Goal: Task Accomplishment & Management: Use online tool/utility

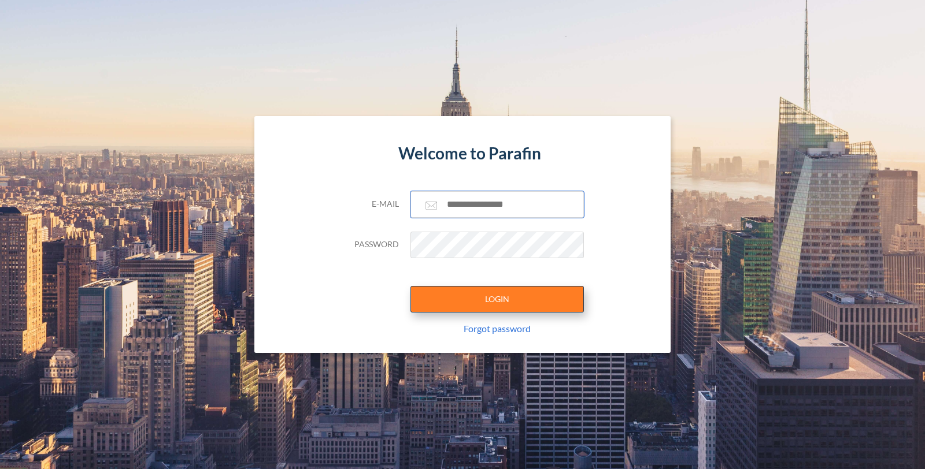
type input "**********"
click at [505, 296] on button "LOGIN" at bounding box center [496, 299] width 173 height 27
type input "**********"
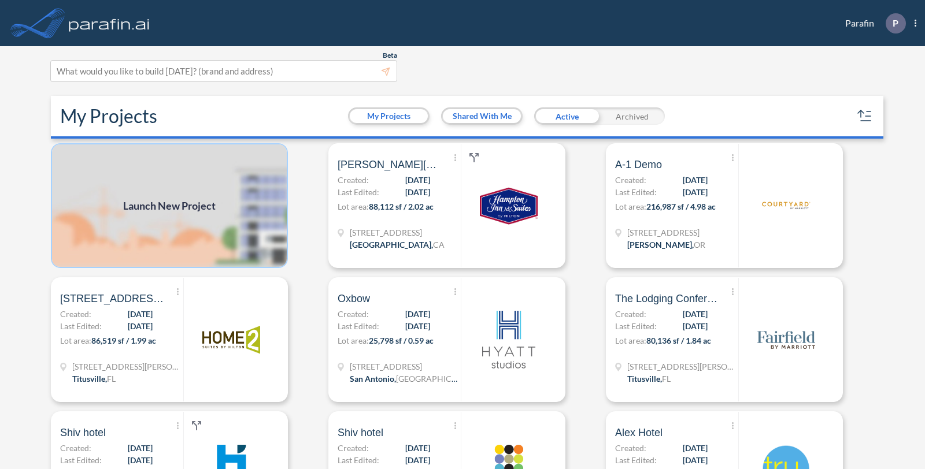
click at [166, 214] on img at bounding box center [169, 205] width 237 height 125
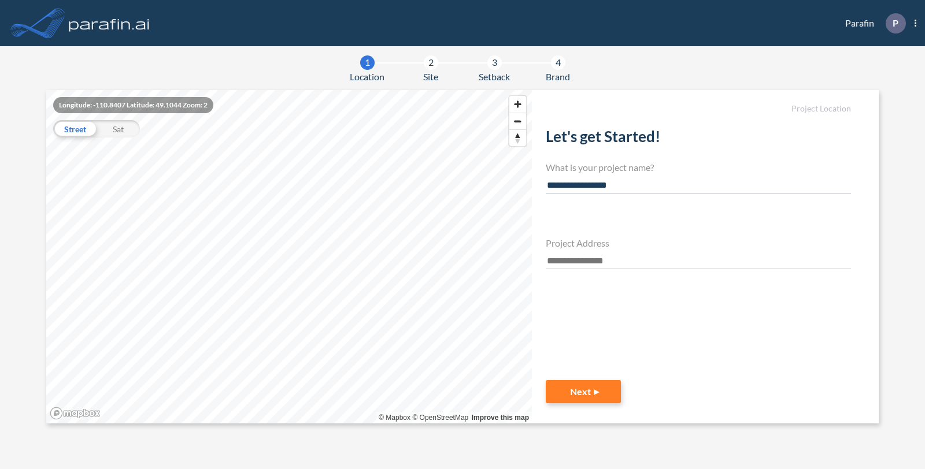
type input "**********"
click at [594, 260] on input "text" at bounding box center [698, 262] width 305 height 16
paste input "**********"
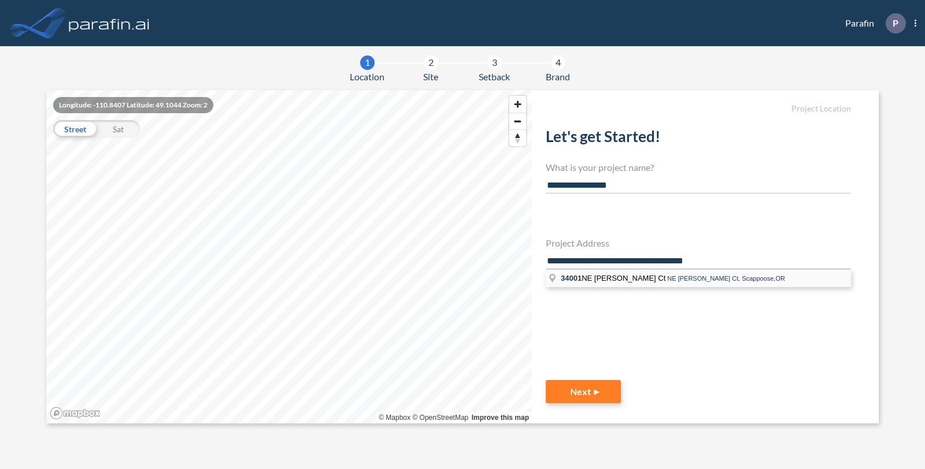
type input "**********"
click at [612, 282] on li "34001 NE Wagner Ct NE Wagner Ct, Scappoose,OR" at bounding box center [698, 278] width 305 height 17
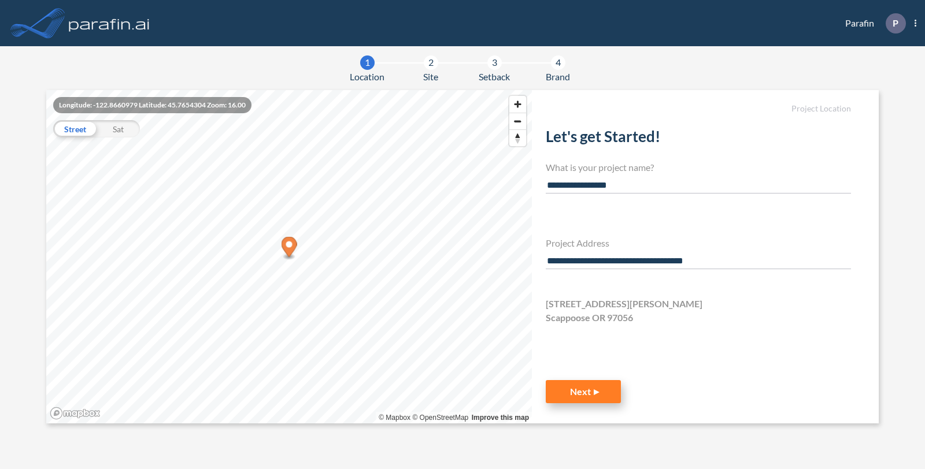
click at [591, 397] on button "Next" at bounding box center [583, 391] width 75 height 23
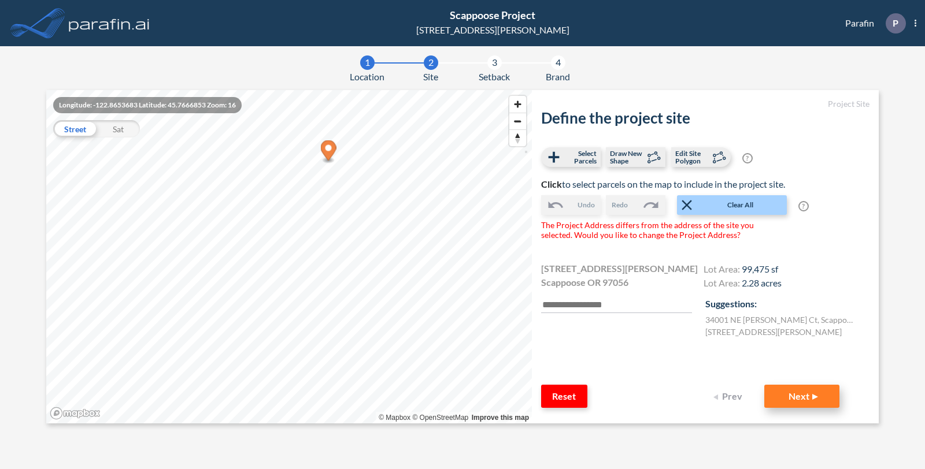
click at [794, 401] on button "Next" at bounding box center [801, 396] width 75 height 23
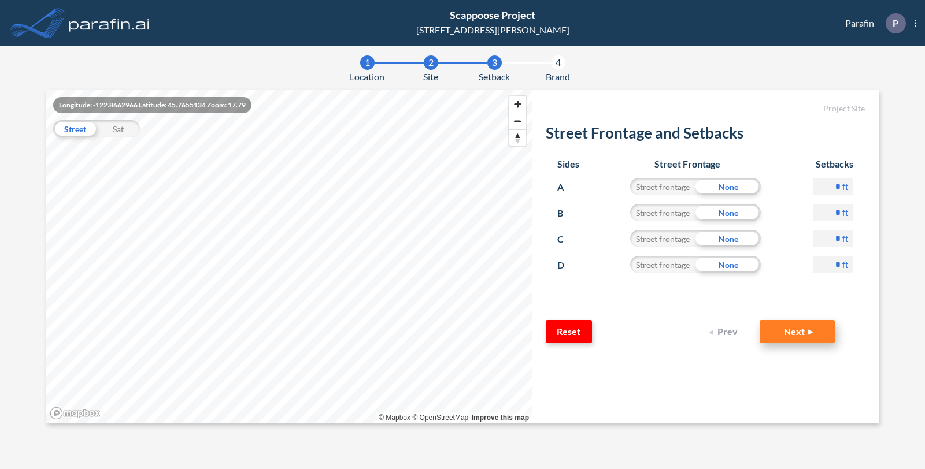
click at [799, 339] on button "Next" at bounding box center [797, 331] width 75 height 23
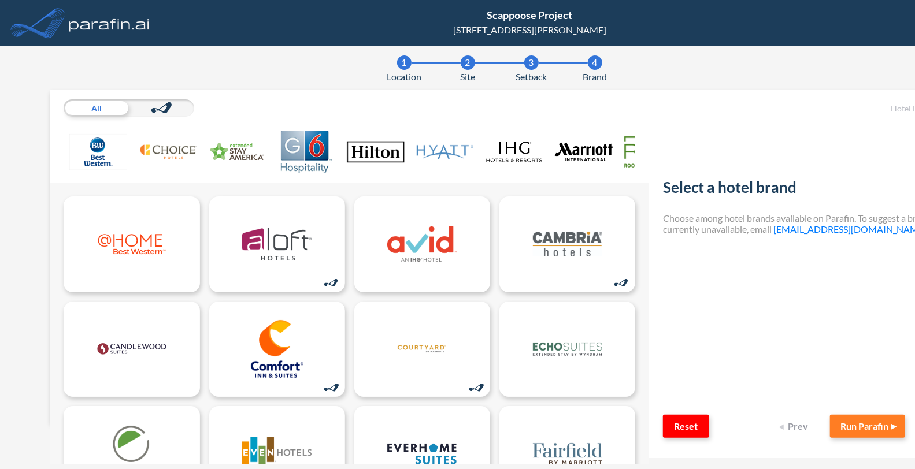
click at [384, 160] on img at bounding box center [376, 152] width 58 height 43
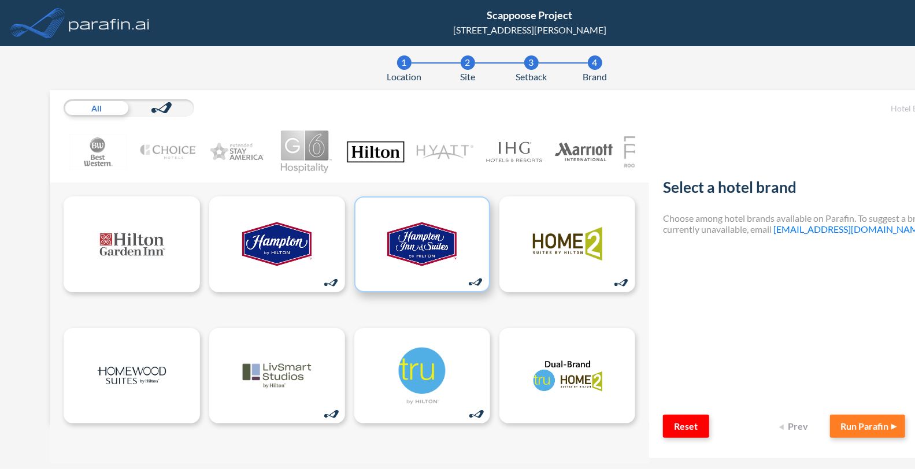
scroll to position [9, 0]
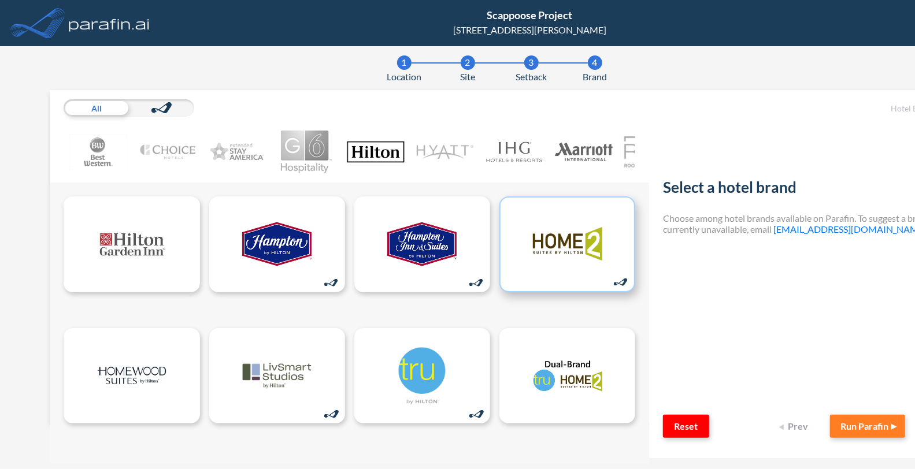
click at [562, 249] on img at bounding box center [567, 245] width 69 height 58
click at [857, 420] on button "Run Parafin" at bounding box center [867, 426] width 75 height 23
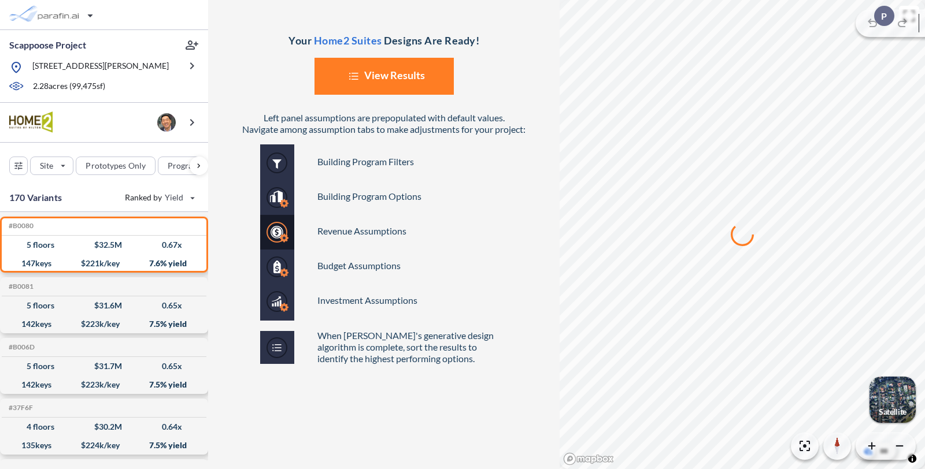
click at [373, 75] on button "List Created with Sketch. View Results" at bounding box center [383, 76] width 139 height 37
click at [374, 71] on button "List Created with Sketch. View Results" at bounding box center [383, 76] width 139 height 37
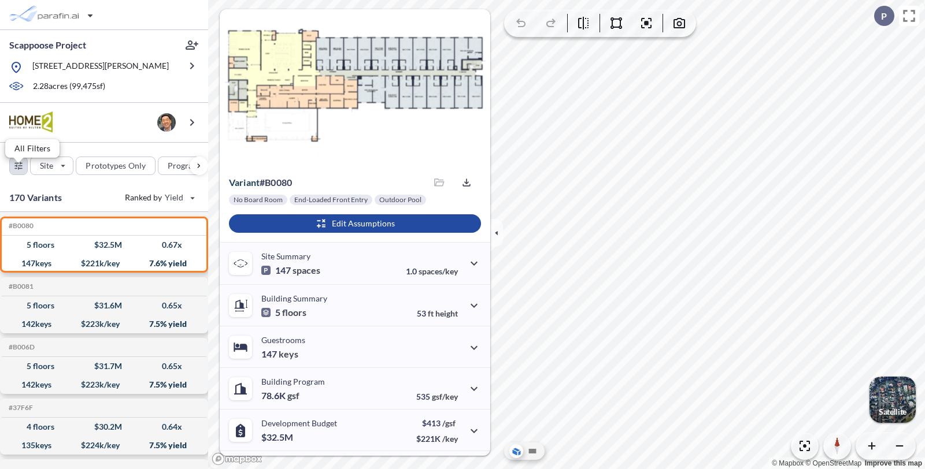
click at [20, 175] on div "button" at bounding box center [18, 165] width 17 height 17
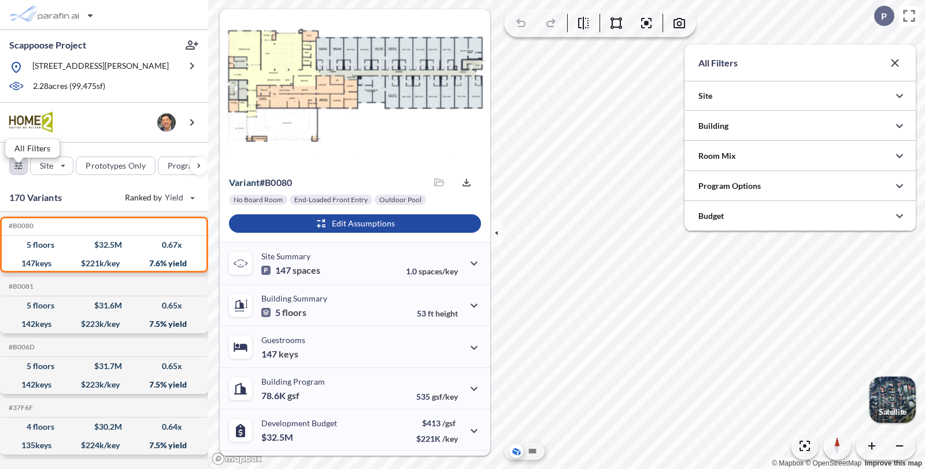
scroll to position [578034, 577803]
click at [717, 120] on div at bounding box center [799, 125] width 231 height 29
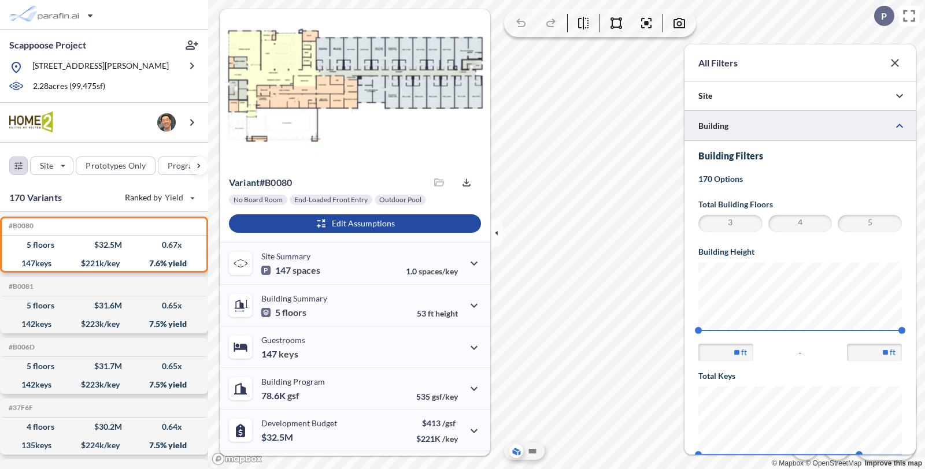
scroll to position [0, 0]
click at [871, 228] on span "5" at bounding box center [869, 224] width 61 height 14
click at [728, 226] on span "3" at bounding box center [730, 224] width 61 height 14
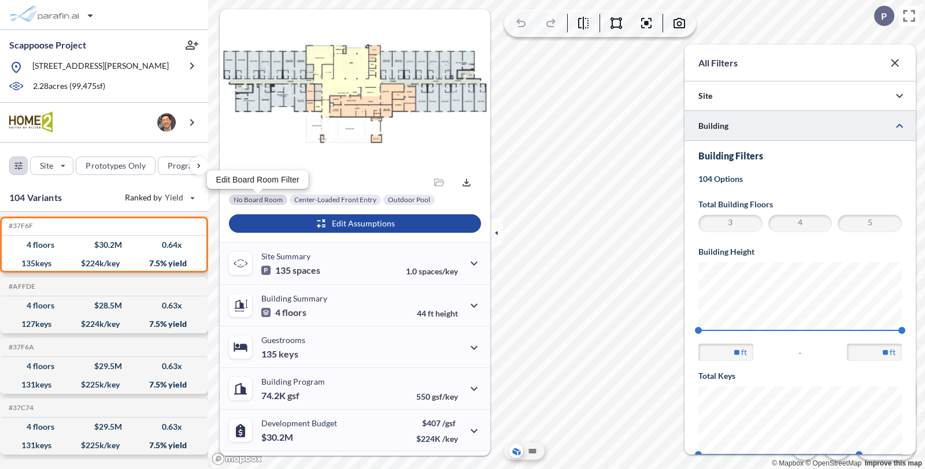
click at [273, 200] on div at bounding box center [258, 200] width 58 height 10
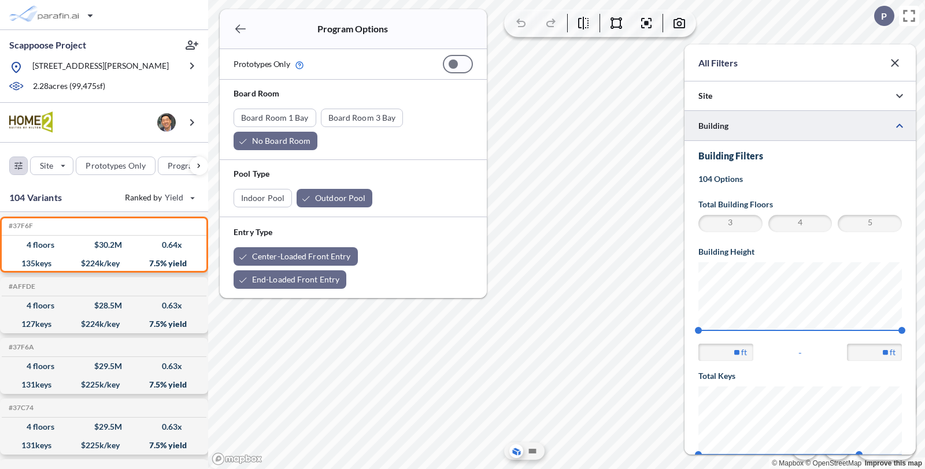
click at [455, 68] on div at bounding box center [453, 64] width 9 height 9
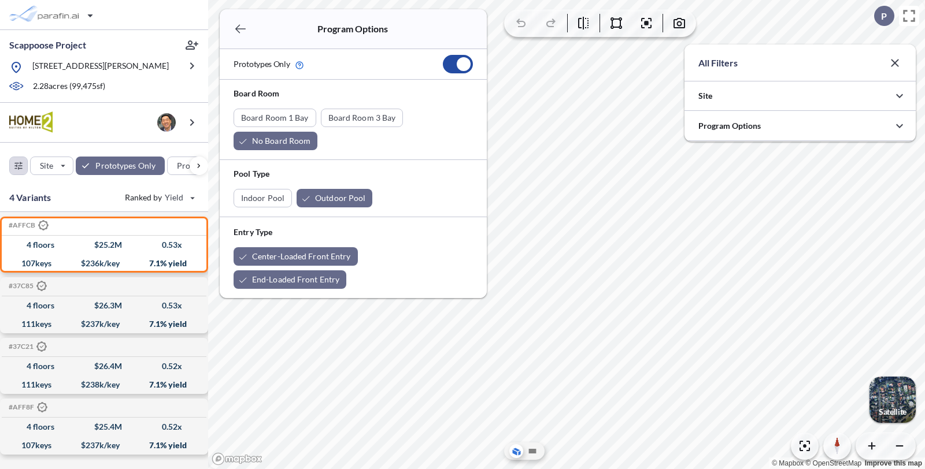
scroll to position [256, 231]
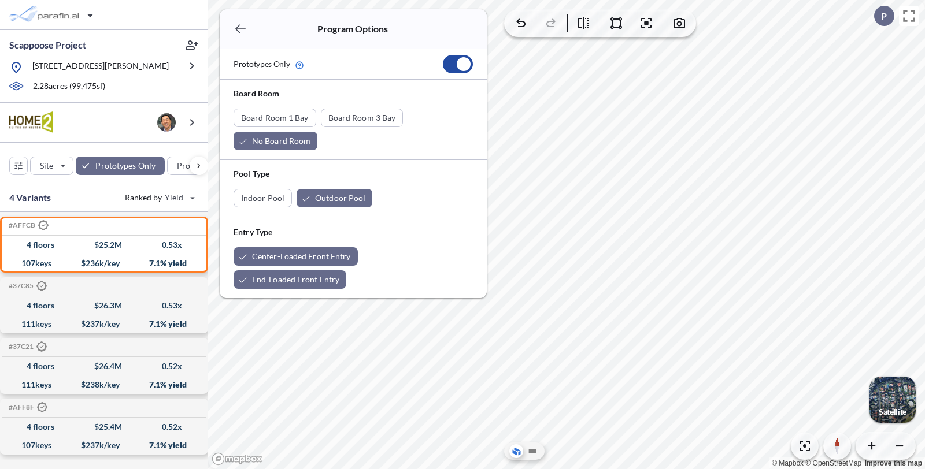
click at [241, 25] on icon "button" at bounding box center [241, 29] width 14 height 14
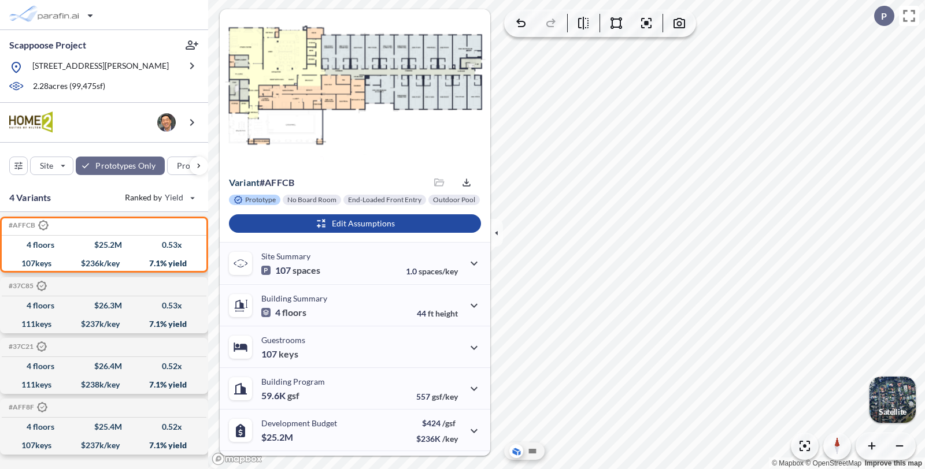
click at [365, 239] on div "Prototype No Board Room End-Loaded Front Entry Outdoor Pool Edit Assumptions" at bounding box center [355, 218] width 271 height 47
click at [371, 218] on div "button" at bounding box center [355, 223] width 252 height 18
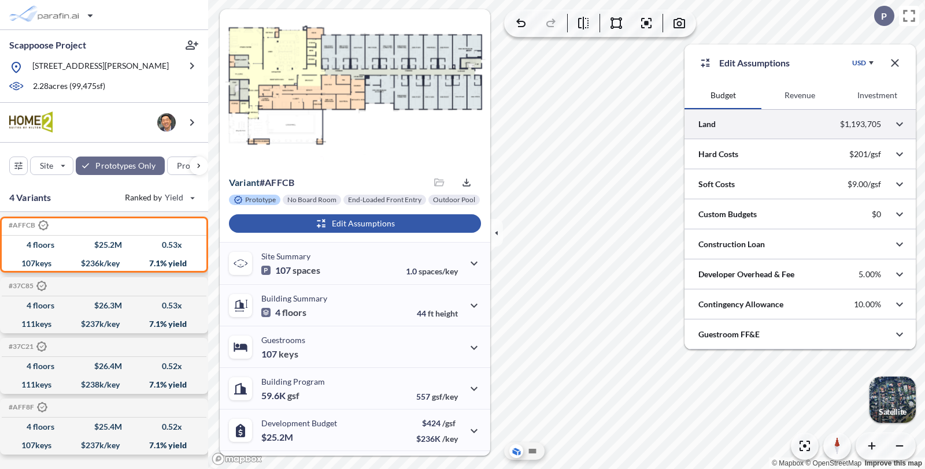
click at [769, 122] on div at bounding box center [799, 123] width 231 height 29
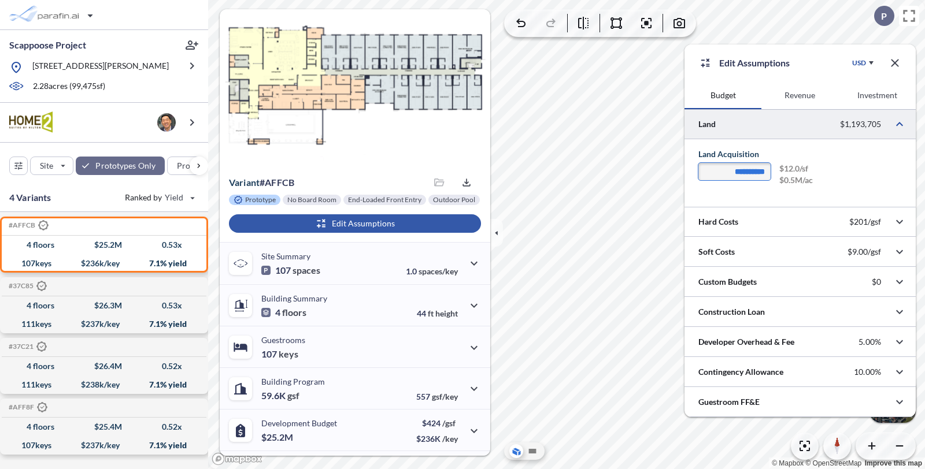
click at [733, 169] on input "**********" at bounding box center [734, 171] width 72 height 17
type input "**********"
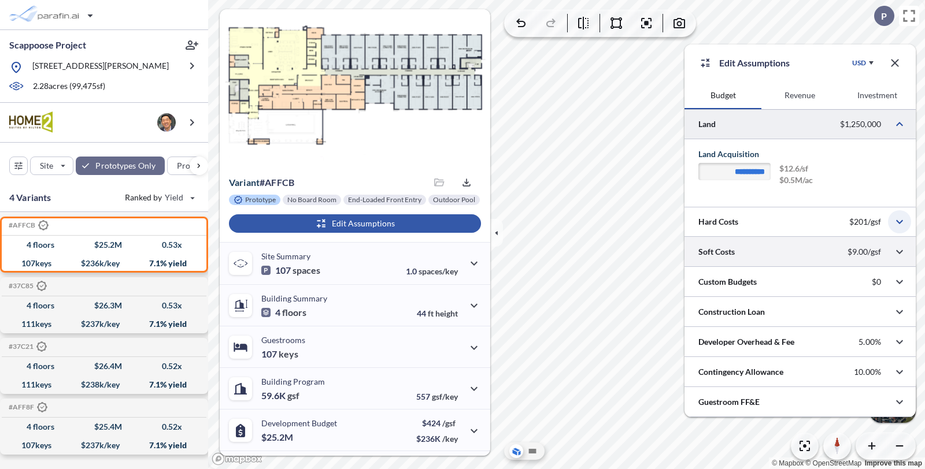
click at [895, 228] on icon "button" at bounding box center [899, 222] width 14 height 14
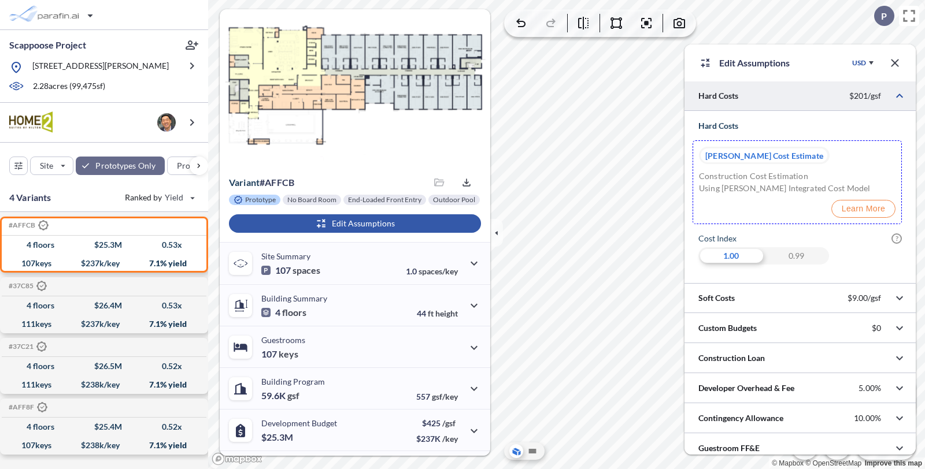
scroll to position [63, 0]
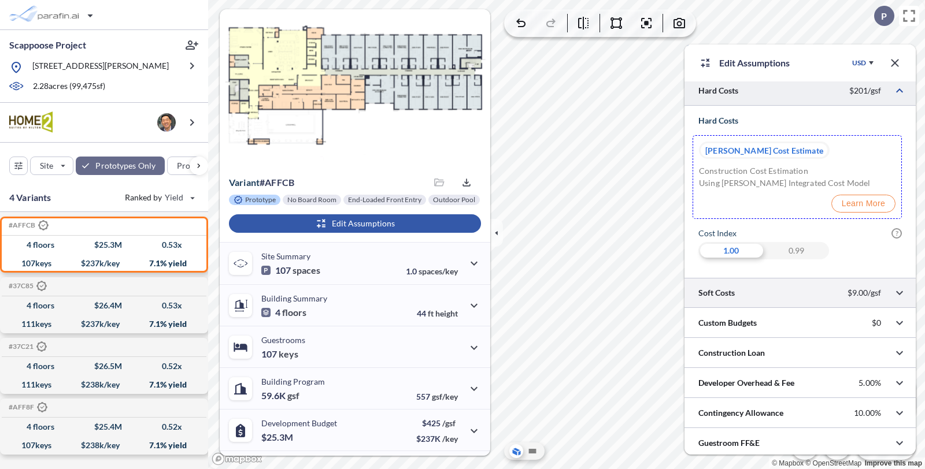
click at [820, 293] on div at bounding box center [799, 292] width 231 height 29
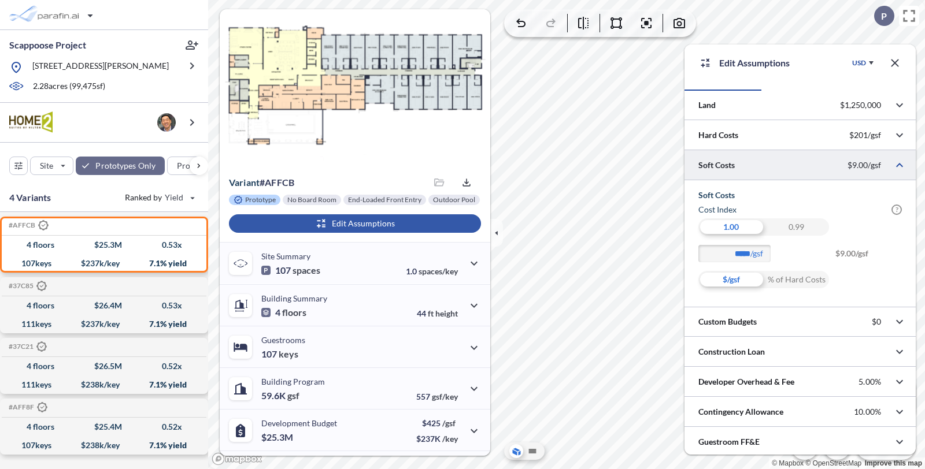
scroll to position [18, 0]
click at [795, 132] on div at bounding box center [799, 134] width 231 height 29
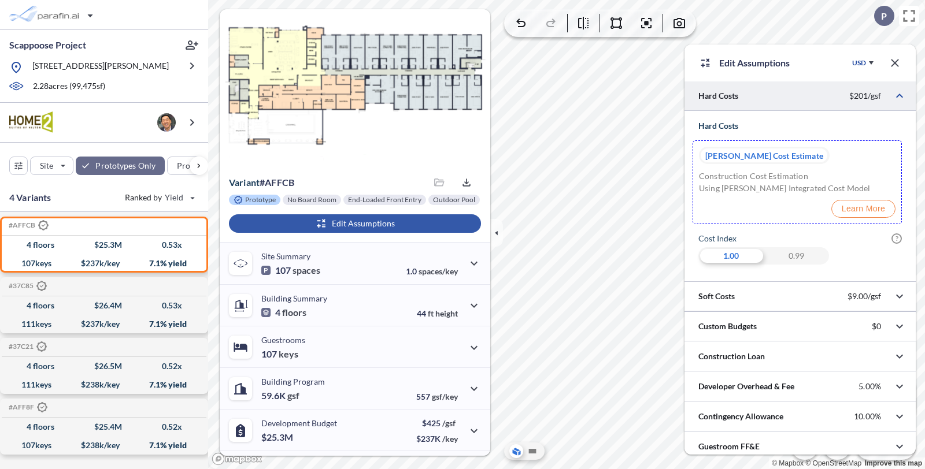
scroll to position [63, 0]
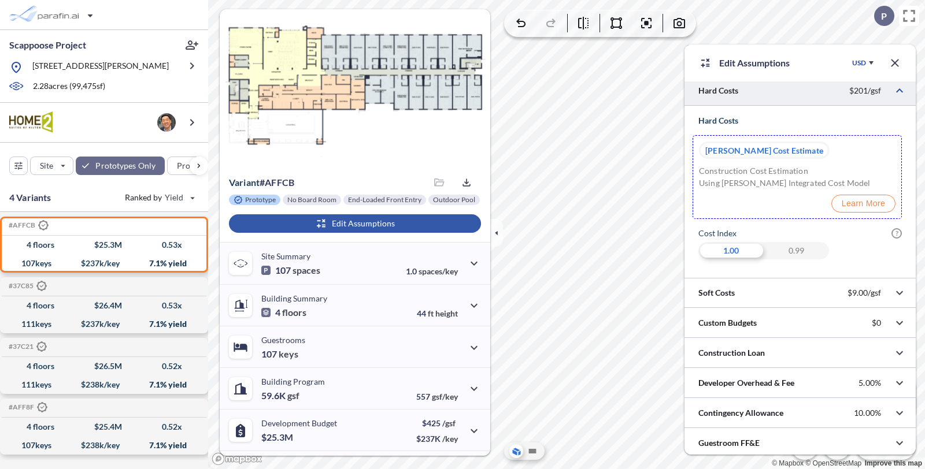
click at [751, 143] on p "Raap Cost Estimate" at bounding box center [764, 150] width 118 height 17
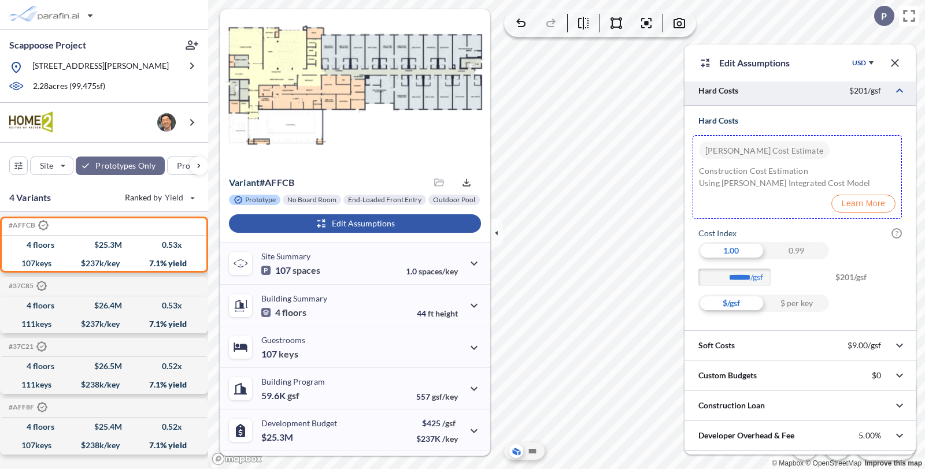
click at [751, 143] on p "Raap Cost Estimate" at bounding box center [764, 150] width 118 height 17
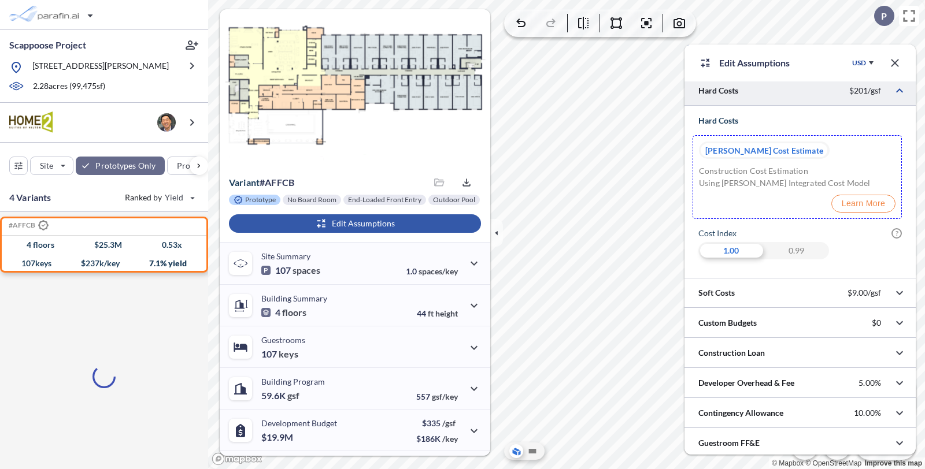
click at [751, 149] on p "Raap Cost Estimate" at bounding box center [764, 150] width 118 height 17
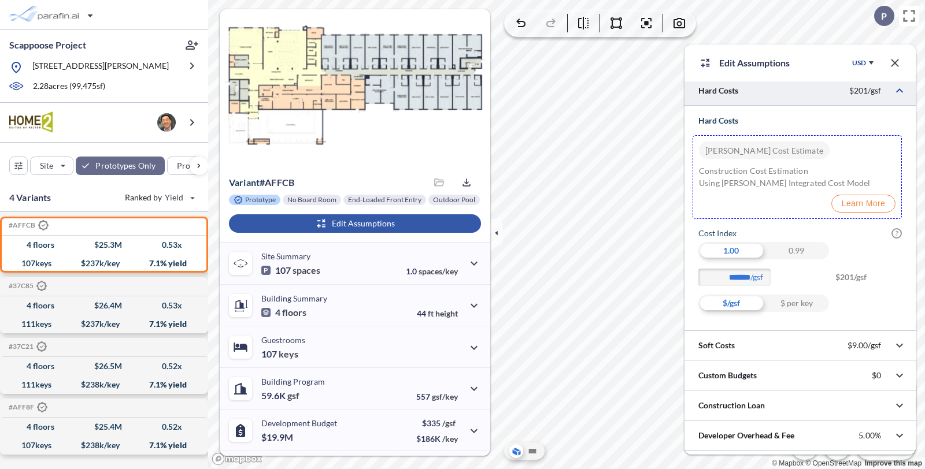
click at [757, 148] on p "Raap Cost Estimate" at bounding box center [764, 150] width 118 height 17
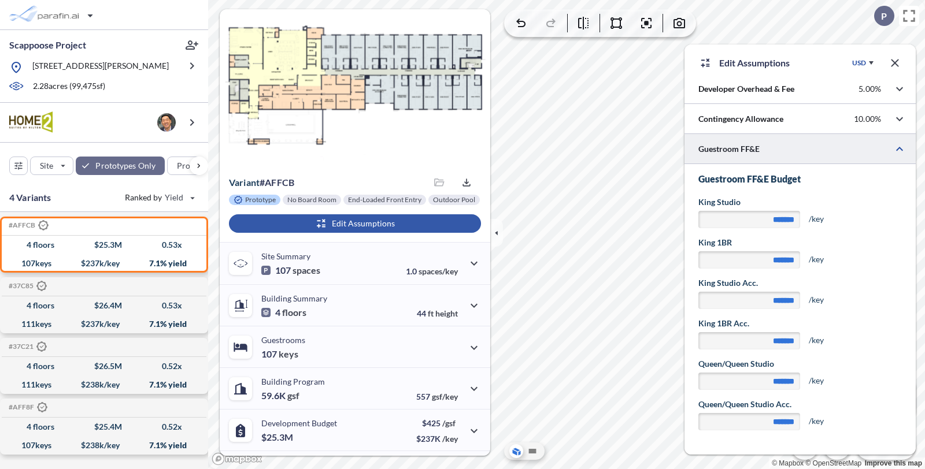
scroll to position [0, 0]
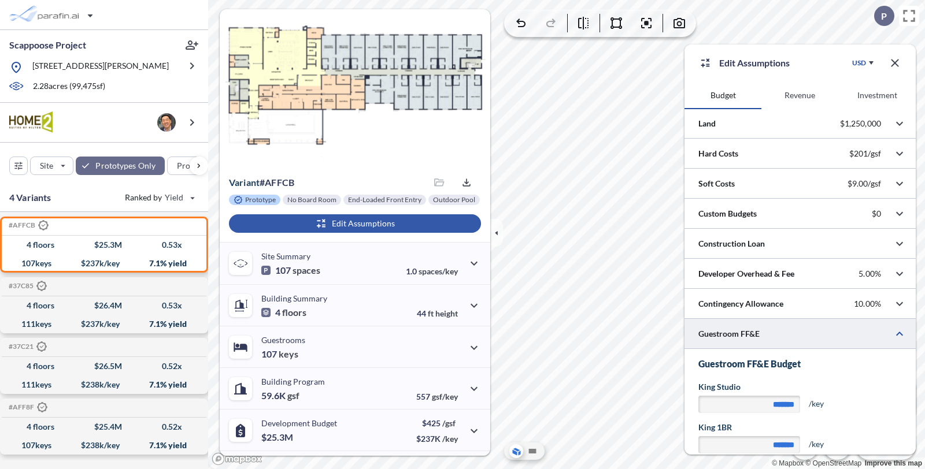
click at [813, 98] on button "Revenue" at bounding box center [799, 96] width 77 height 28
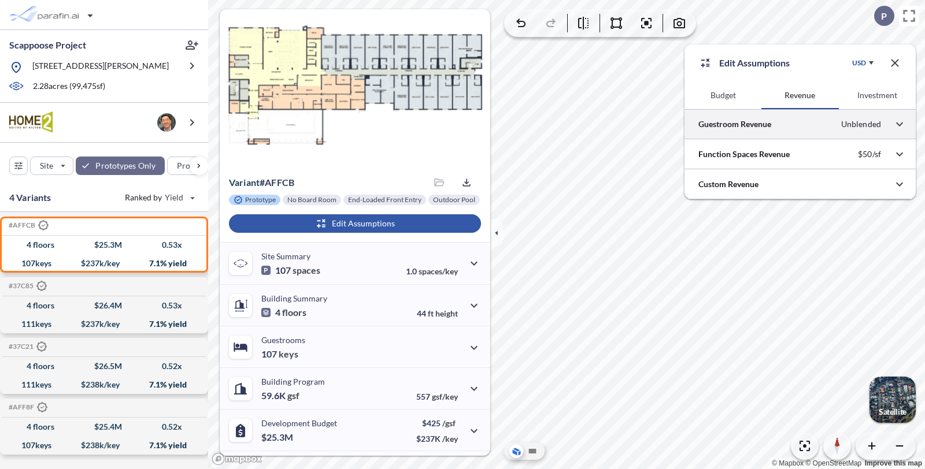
click at [820, 116] on div at bounding box center [799, 123] width 231 height 29
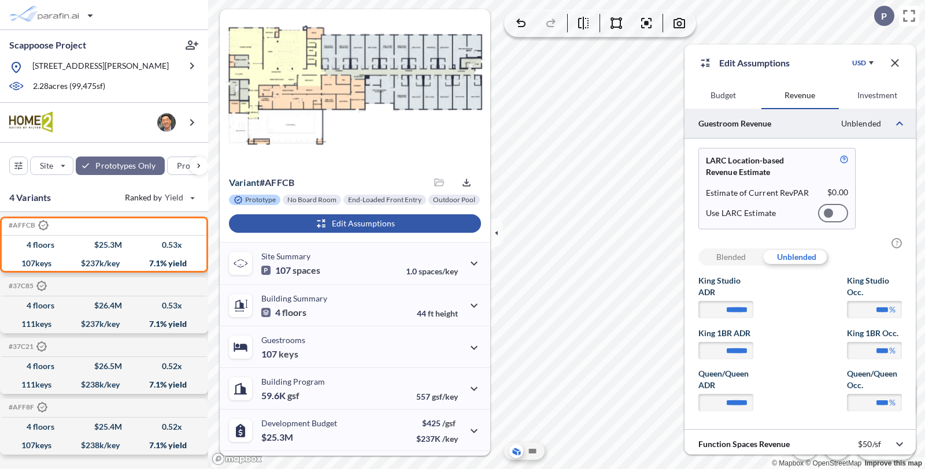
click at [835, 216] on div at bounding box center [833, 213] width 30 height 18
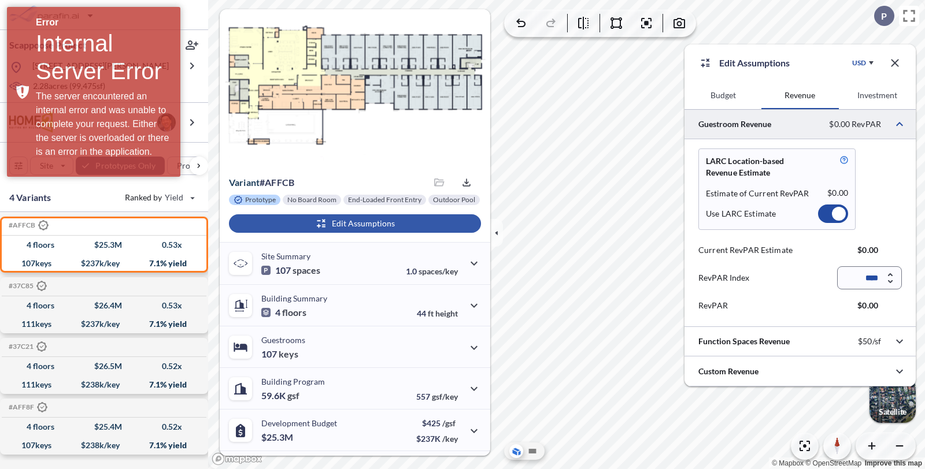
click at [835, 216] on div at bounding box center [839, 214] width 14 height 14
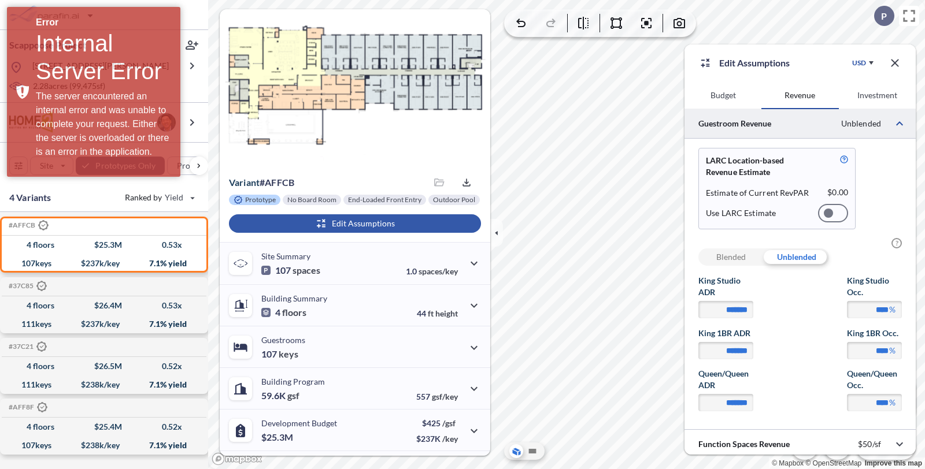
click at [835, 216] on div at bounding box center [833, 213] width 30 height 18
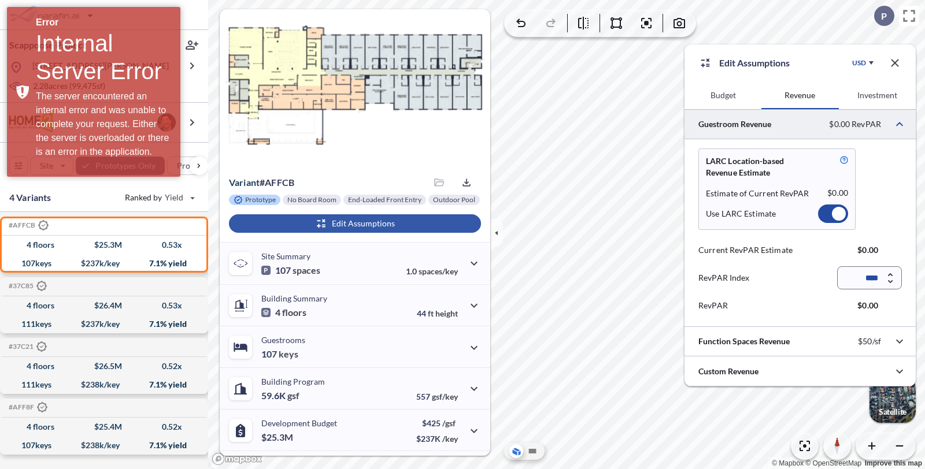
click at [835, 216] on div at bounding box center [839, 214] width 14 height 14
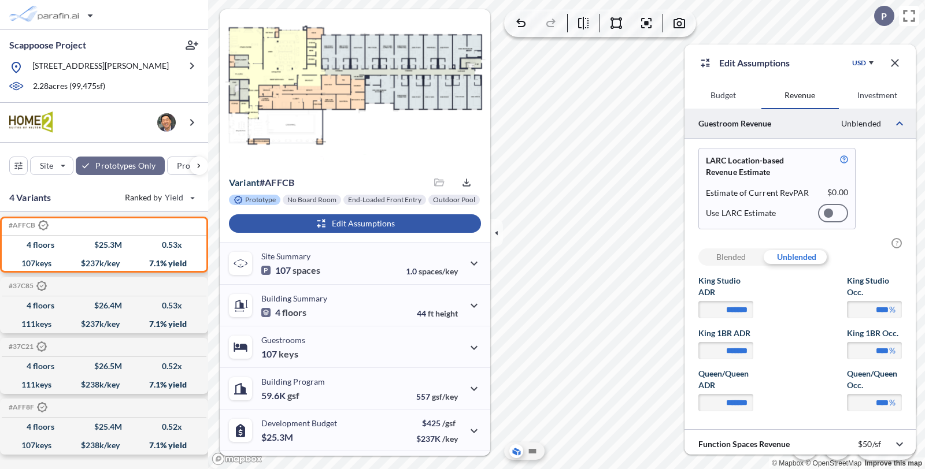
click at [888, 91] on button "Investment" at bounding box center [877, 96] width 77 height 28
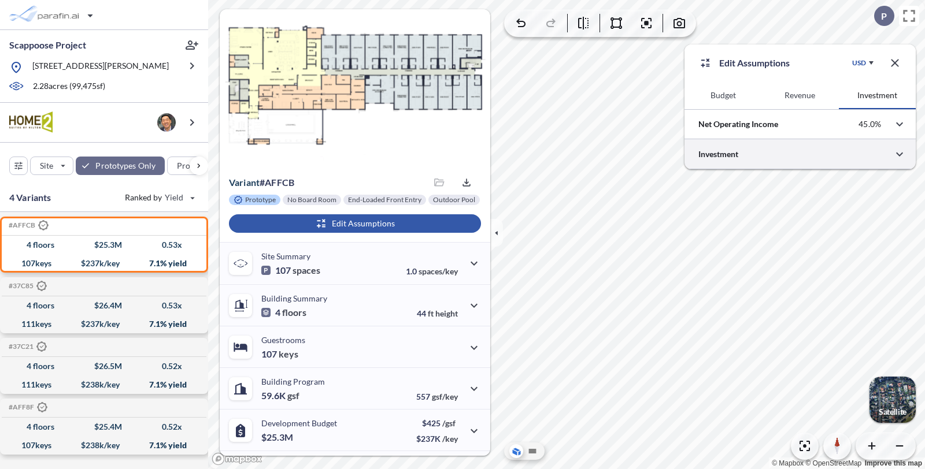
click at [808, 149] on div at bounding box center [799, 153] width 231 height 29
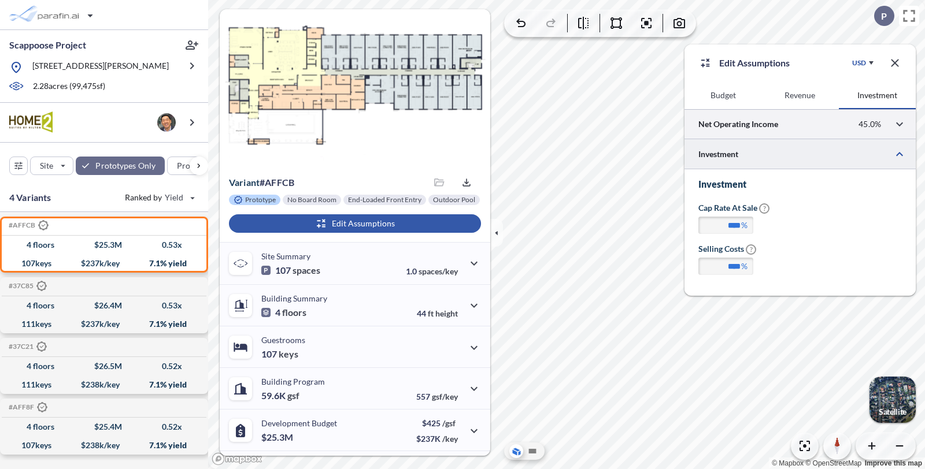
click at [768, 133] on div at bounding box center [799, 123] width 231 height 29
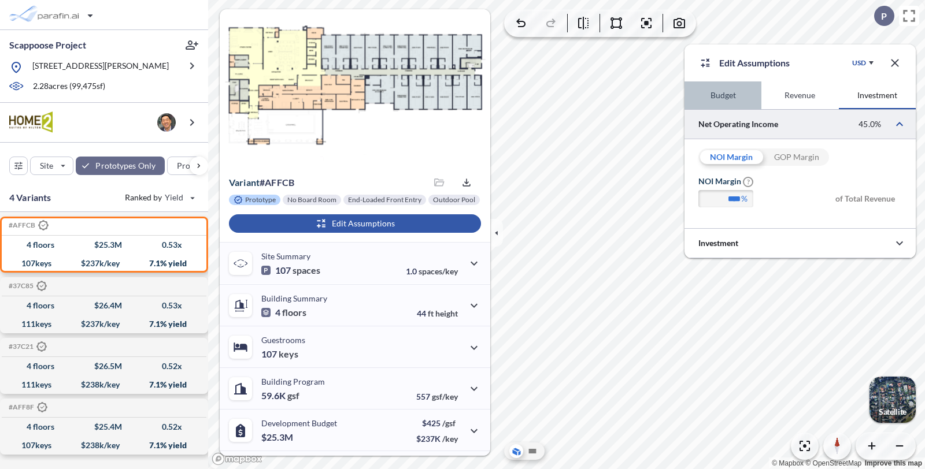
click at [720, 86] on button "Budget" at bounding box center [722, 96] width 77 height 28
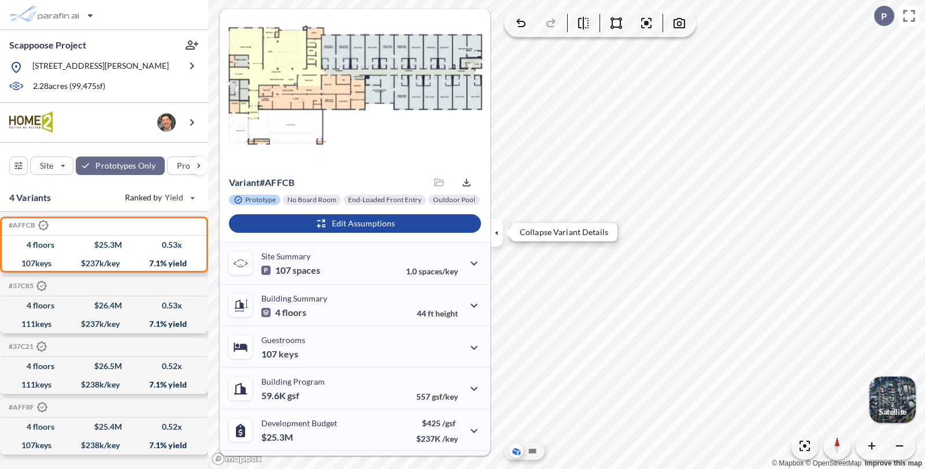
click at [499, 239] on icon "button" at bounding box center [496, 233] width 13 height 13
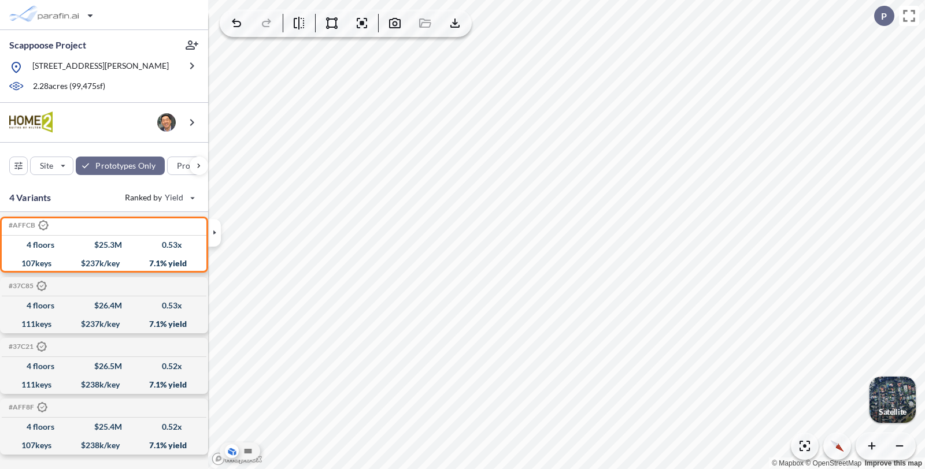
click at [892, 392] on div "button" at bounding box center [892, 400] width 46 height 46
click at [395, 24] on icon "button" at bounding box center [395, 23] width 14 height 14
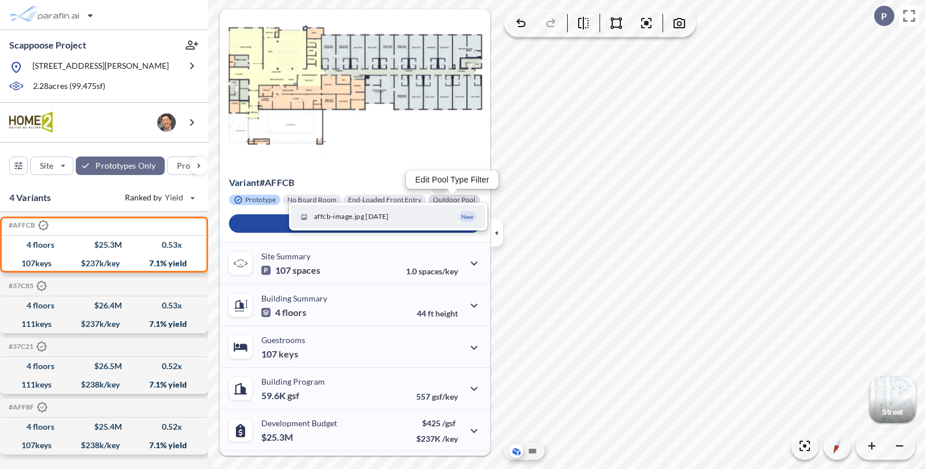
click at [441, 195] on div at bounding box center [453, 200] width 51 height 10
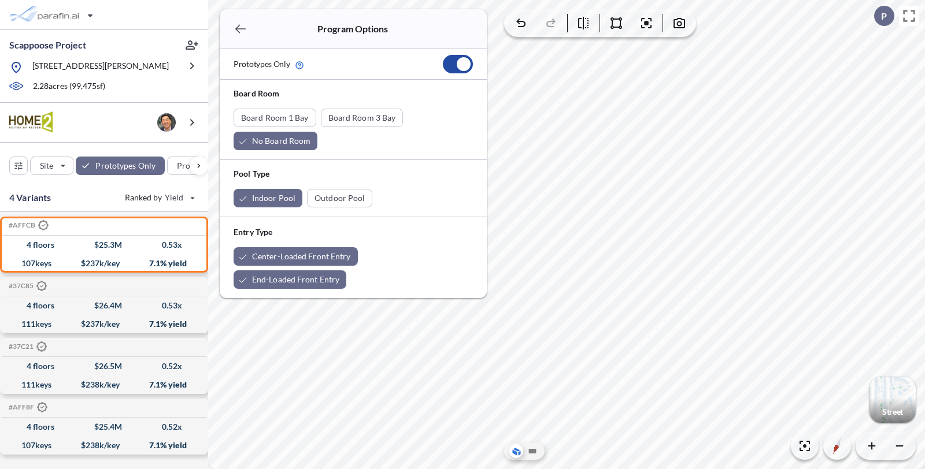
click at [242, 29] on icon "button" at bounding box center [240, 29] width 10 height 9
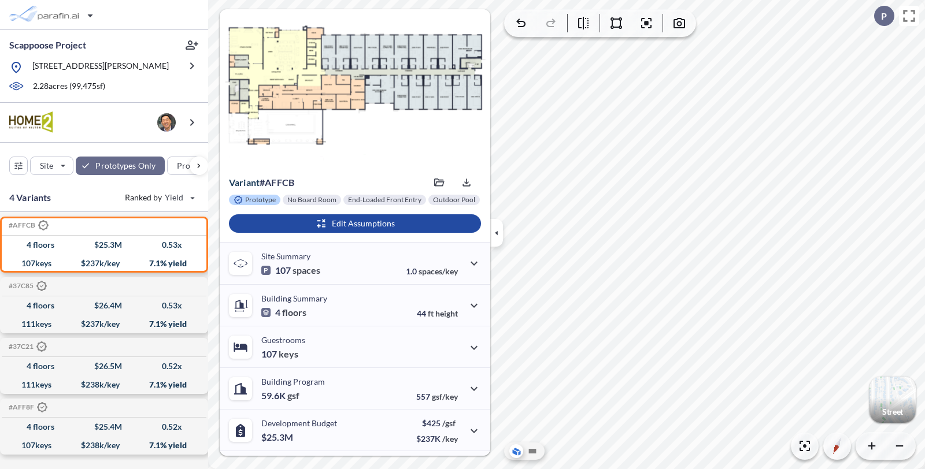
click at [539, 33] on div at bounding box center [550, 23] width 23 height 23
click at [495, 229] on icon "button" at bounding box center [496, 233] width 13 height 13
